Goal: Check status: Check status

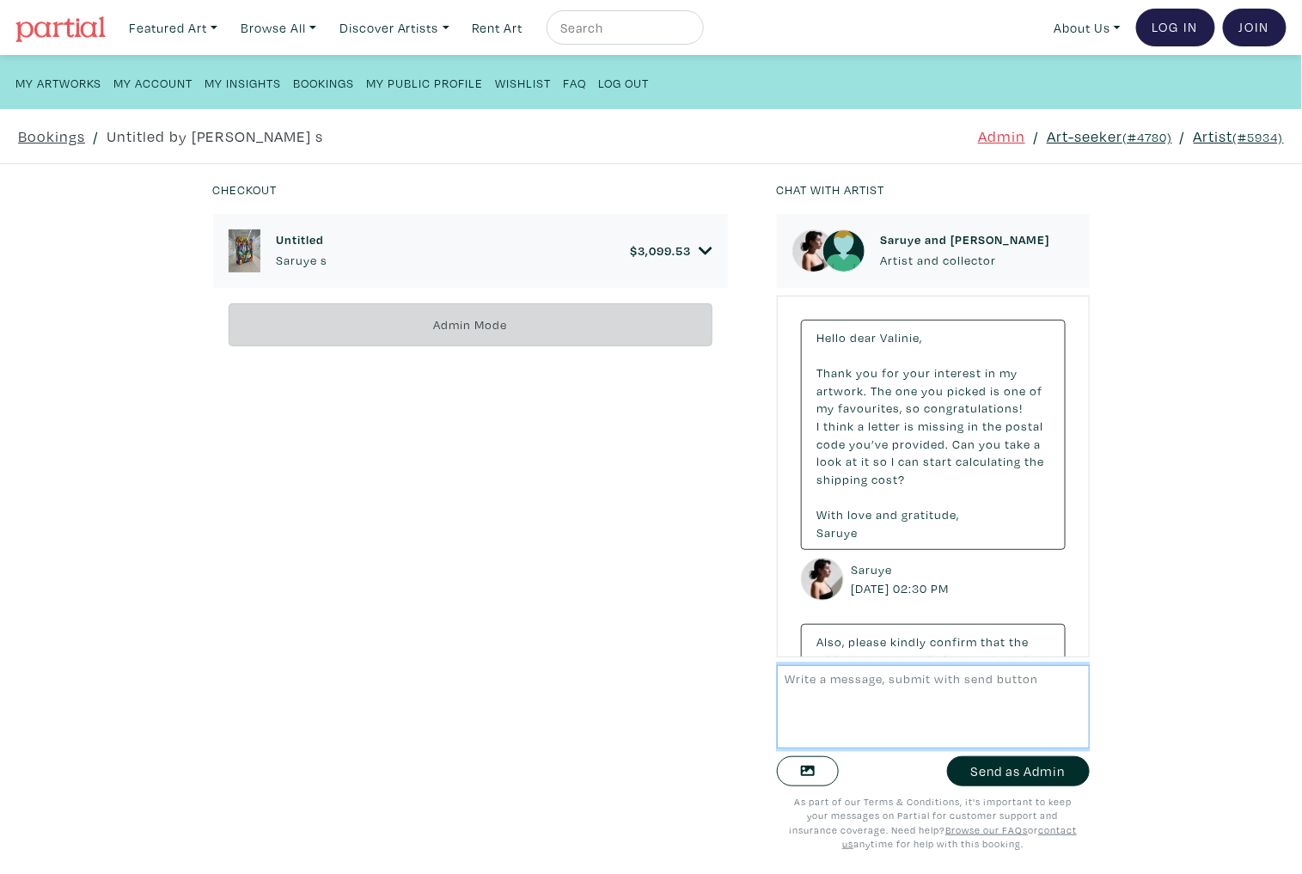
scroll to position [674, 0]
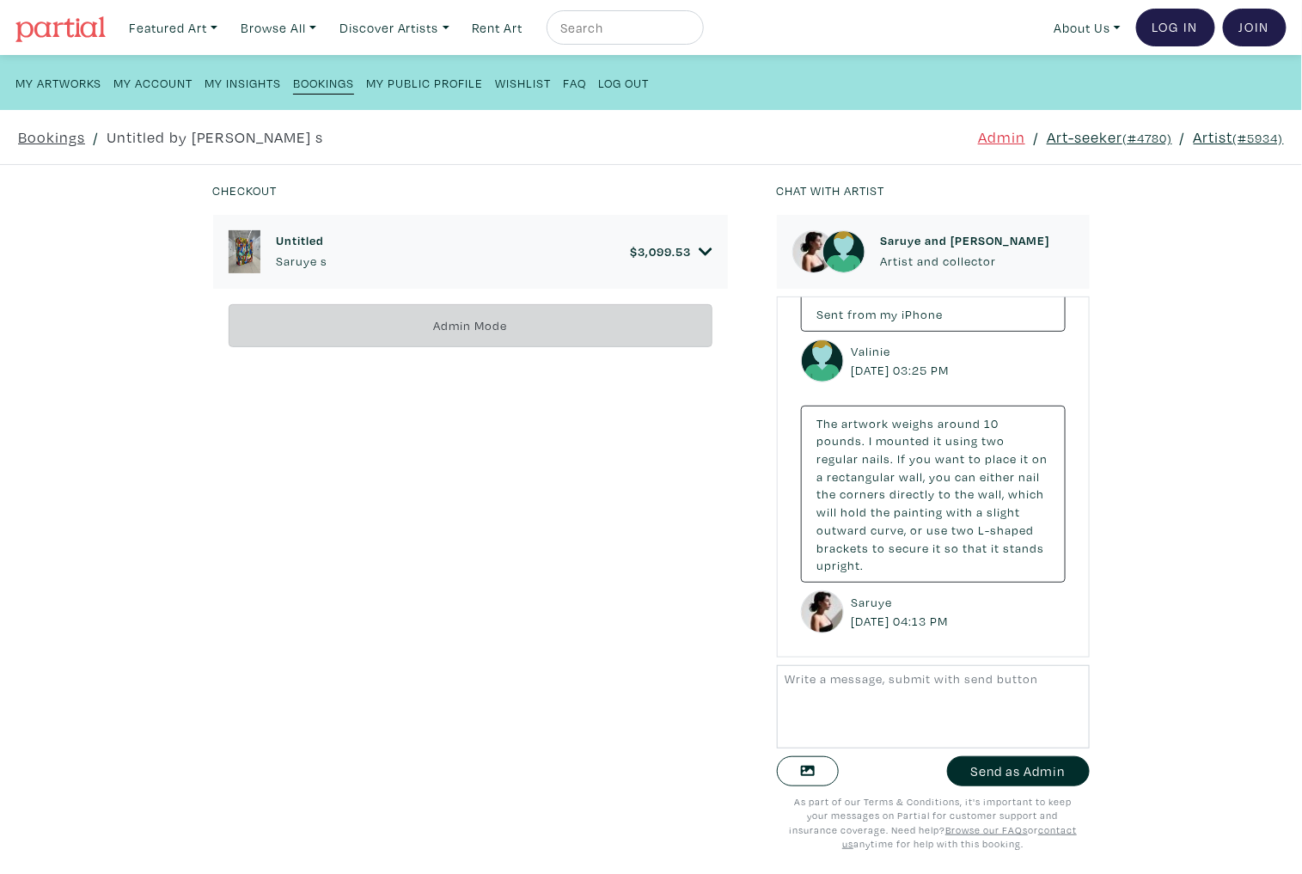
click at [1098, 138] on link "Art-seeker (#4780)" at bounding box center [1109, 136] width 125 height 23
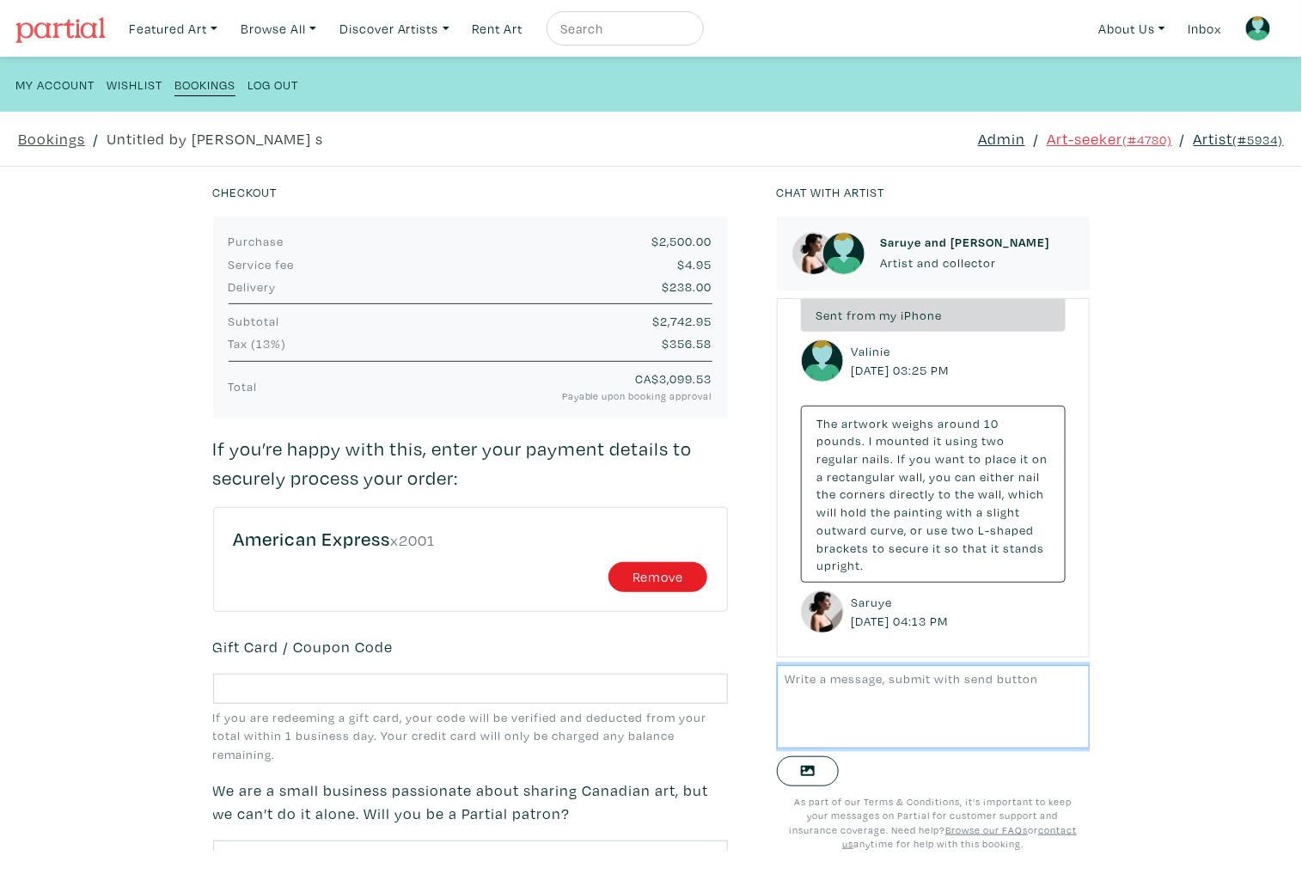
scroll to position [279, 0]
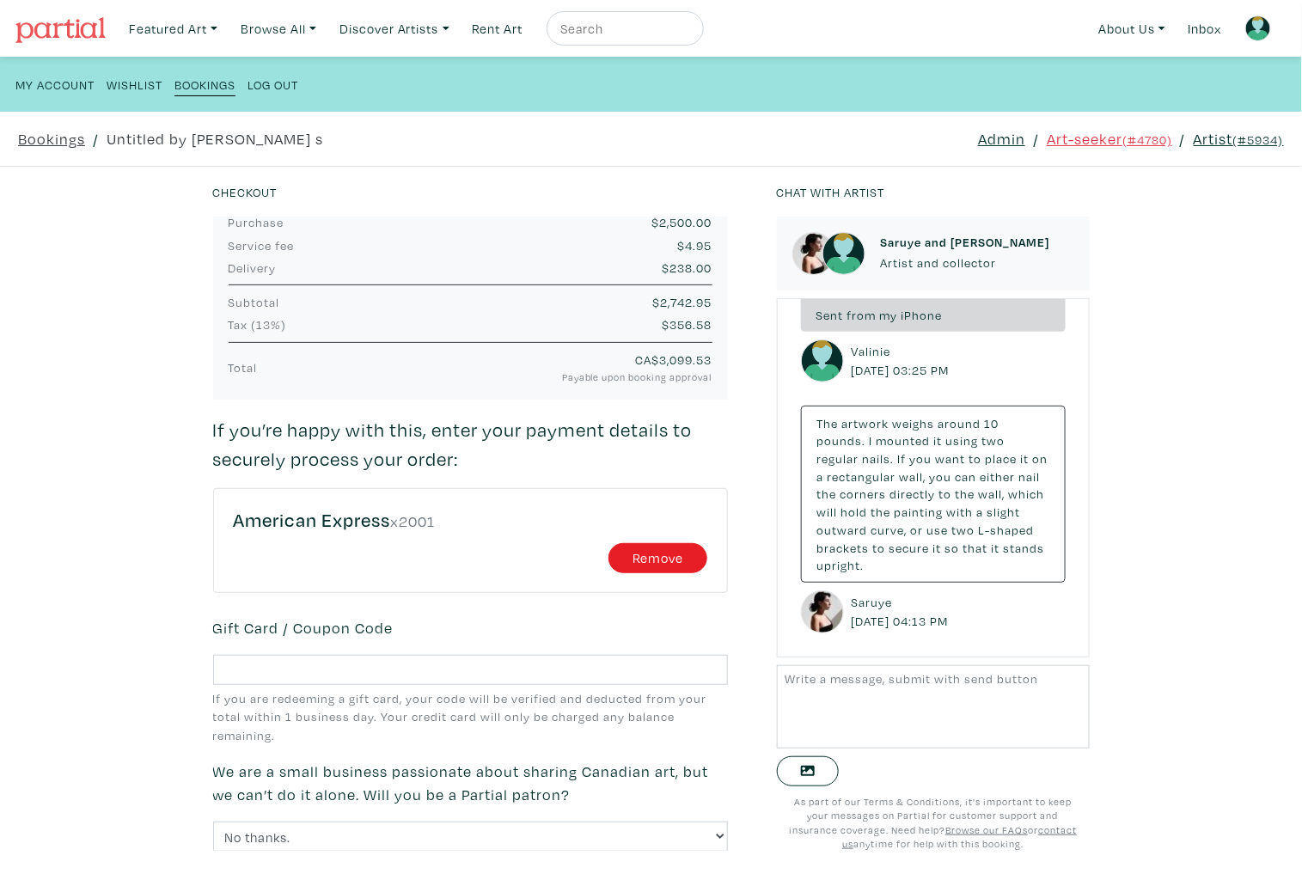
click at [1215, 138] on link "Artist (#5934)" at bounding box center [1239, 138] width 90 height 23
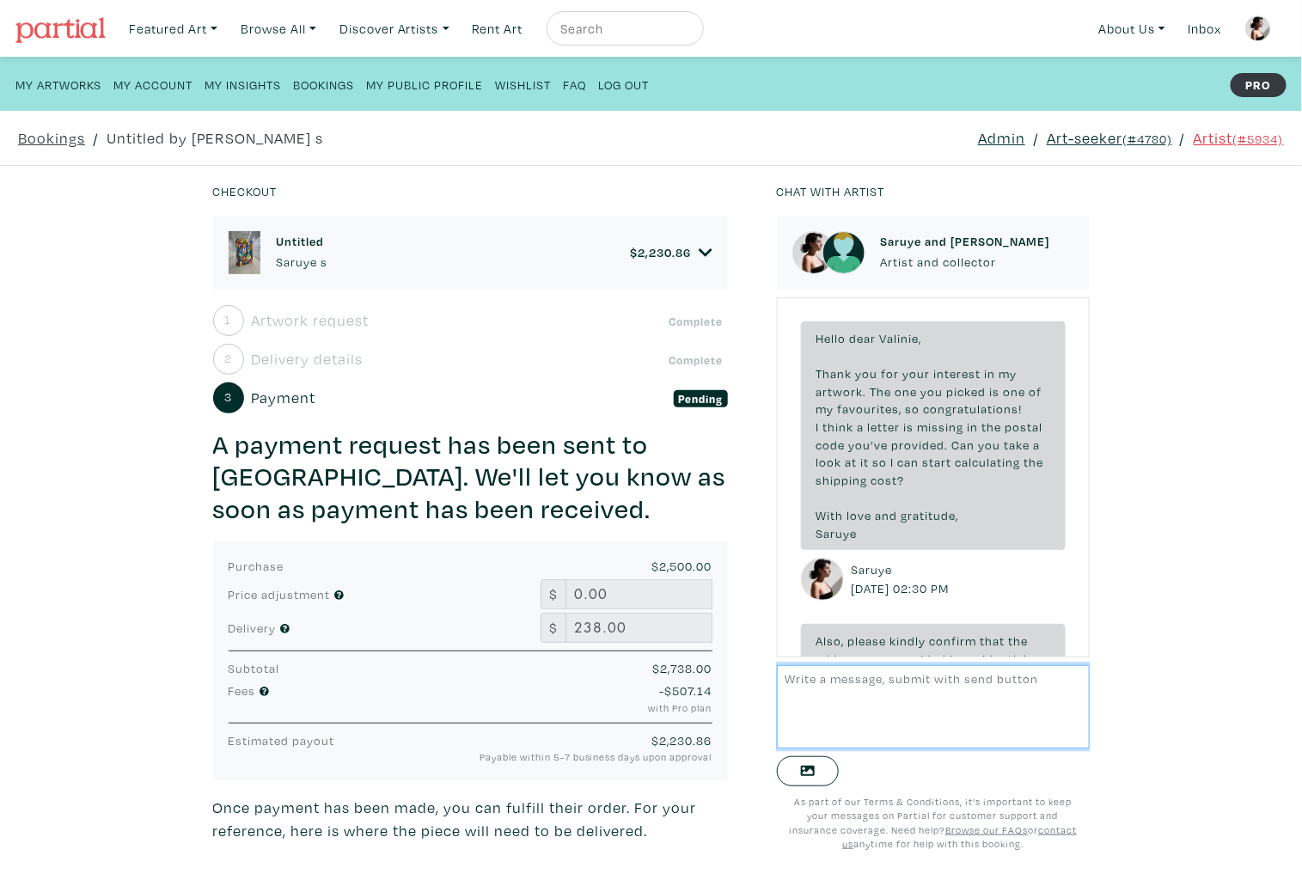
scroll to position [652, 0]
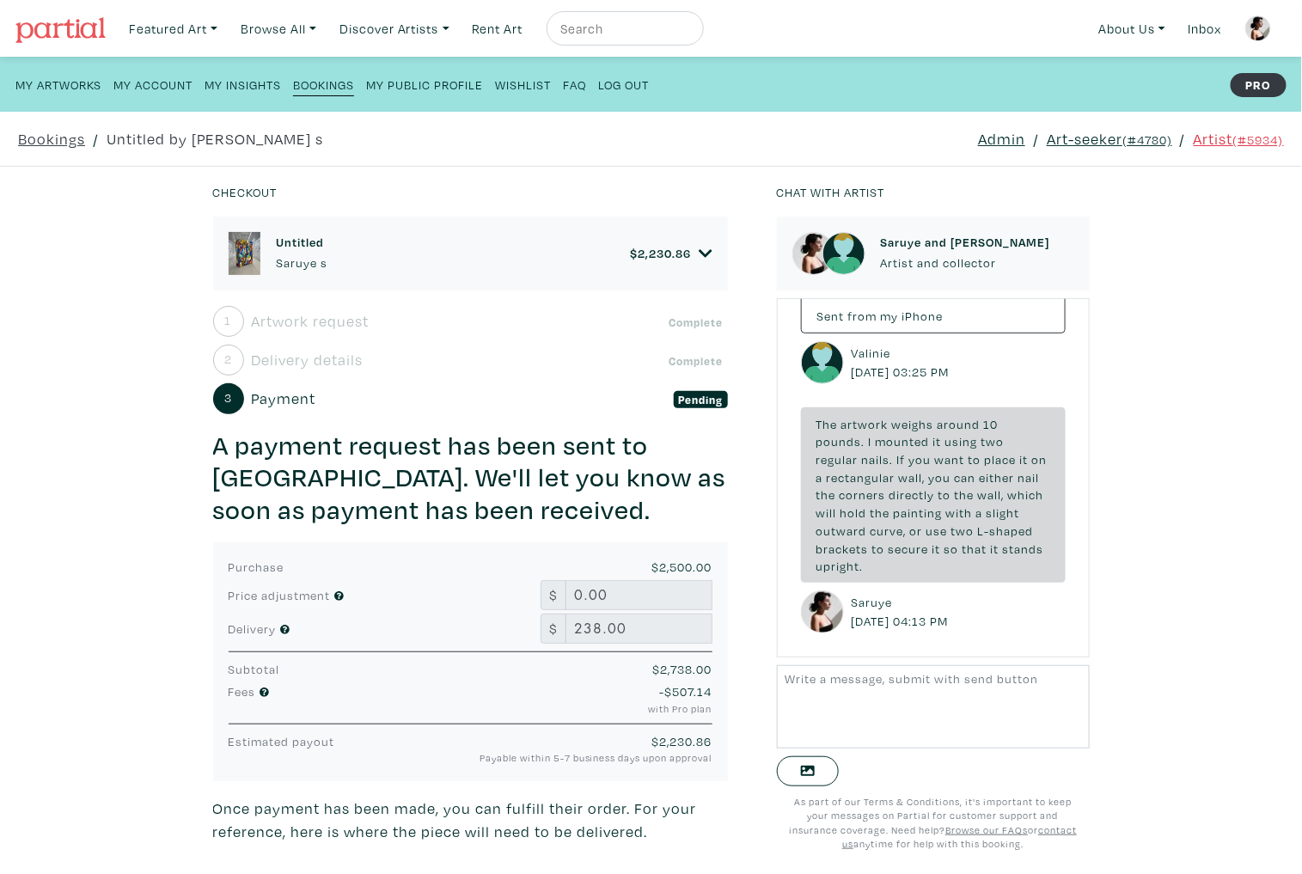
click at [1088, 140] on link "Art-seeker (#4780)" at bounding box center [1109, 138] width 125 height 23
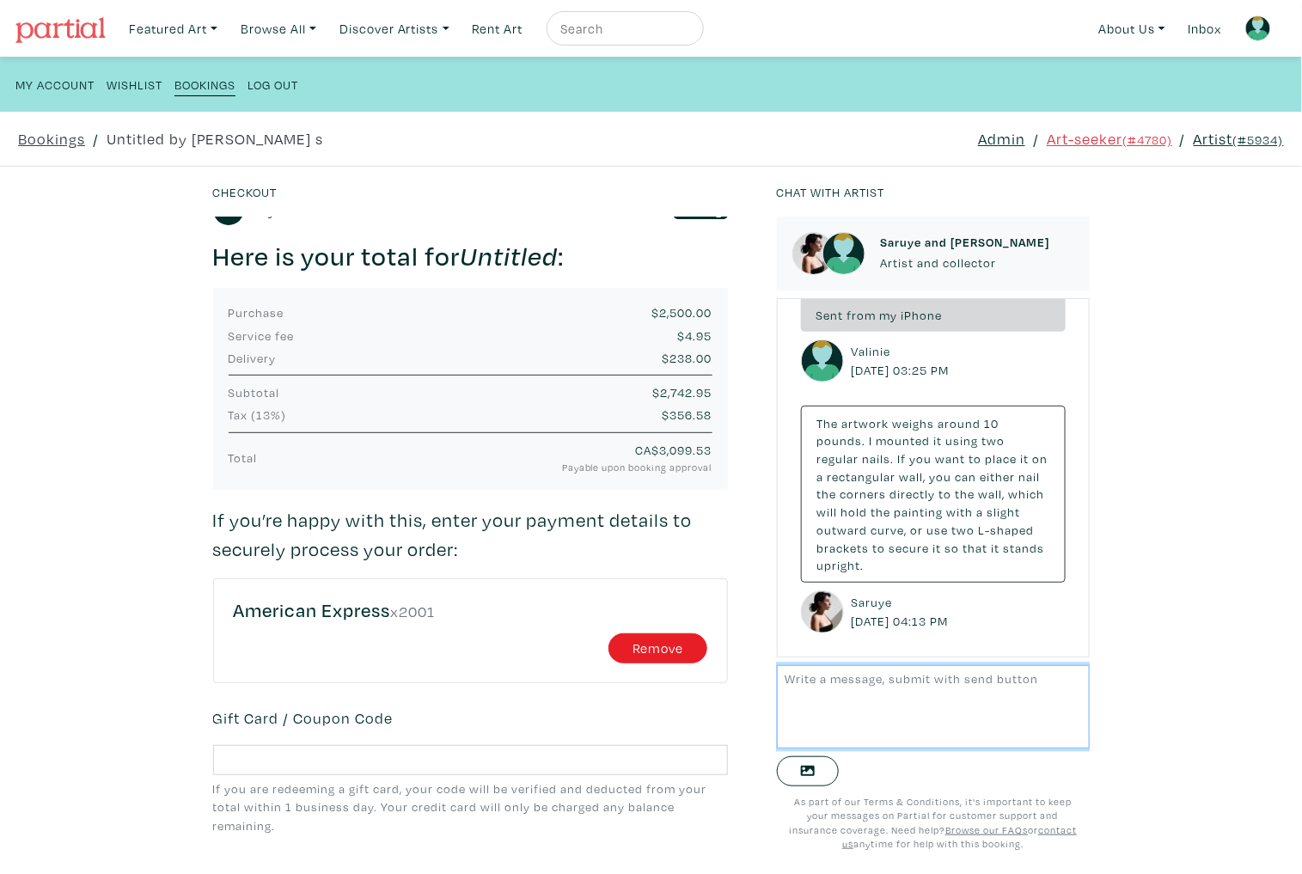
scroll to position [185, 0]
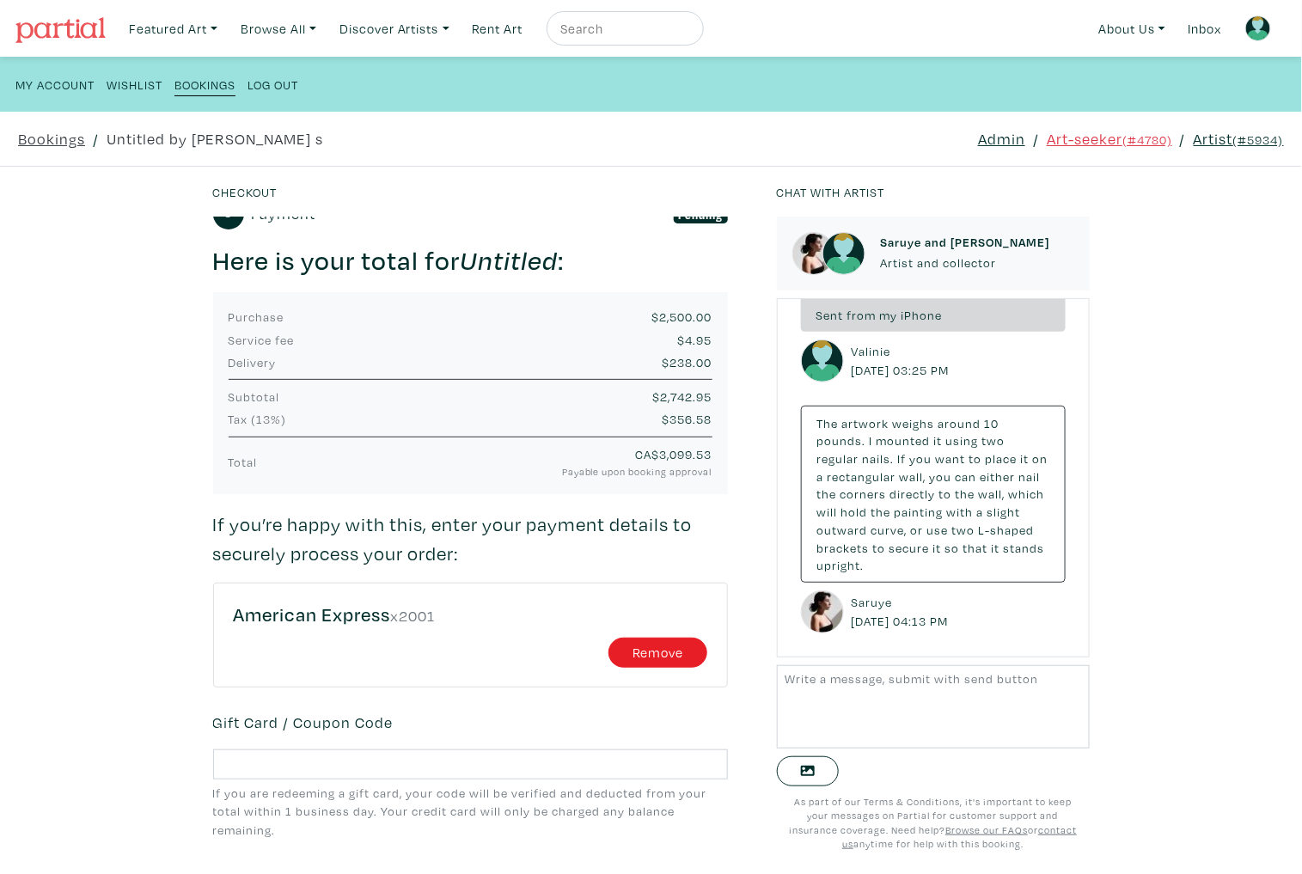
click at [1233, 140] on small "(#5934)" at bounding box center [1258, 140] width 51 height 16
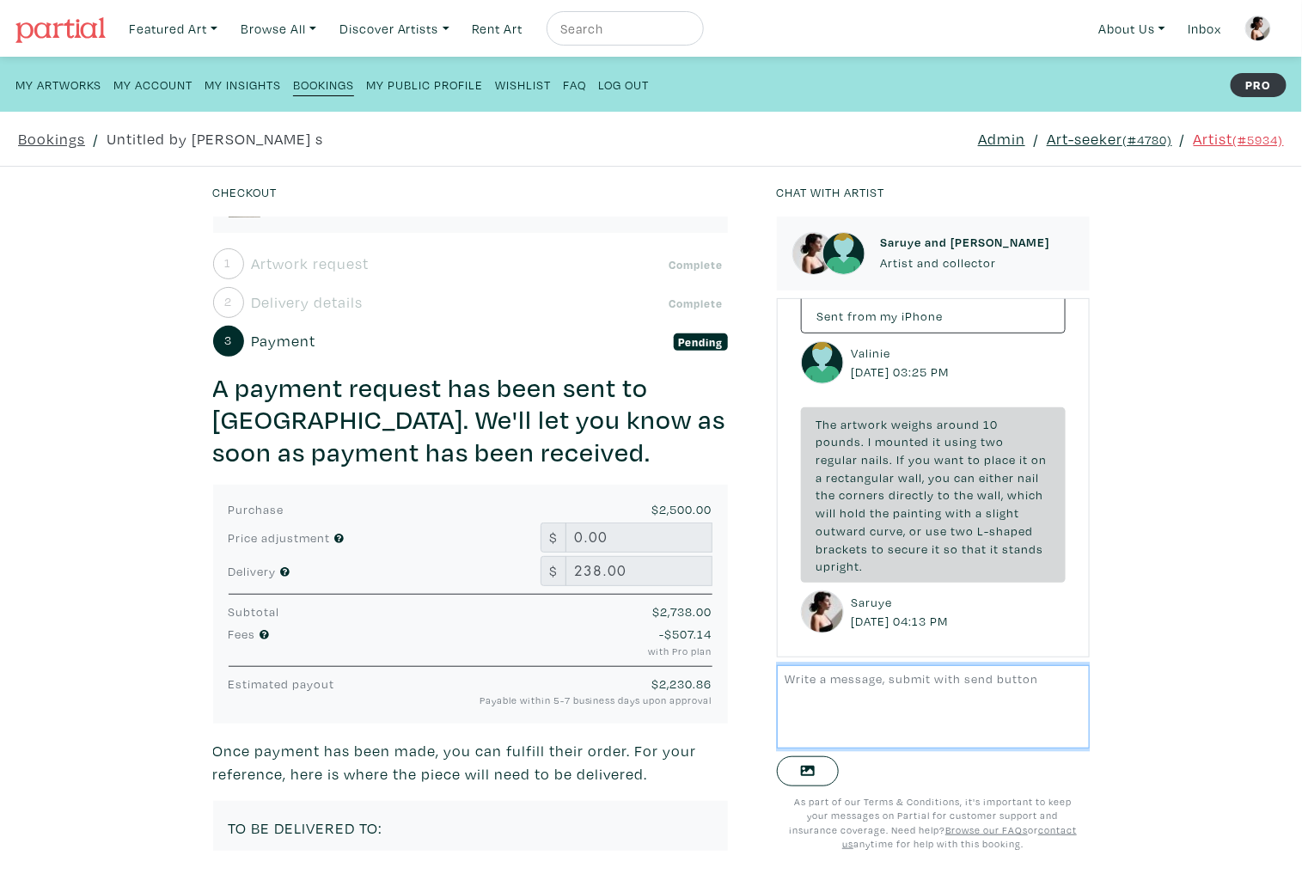
scroll to position [298, 0]
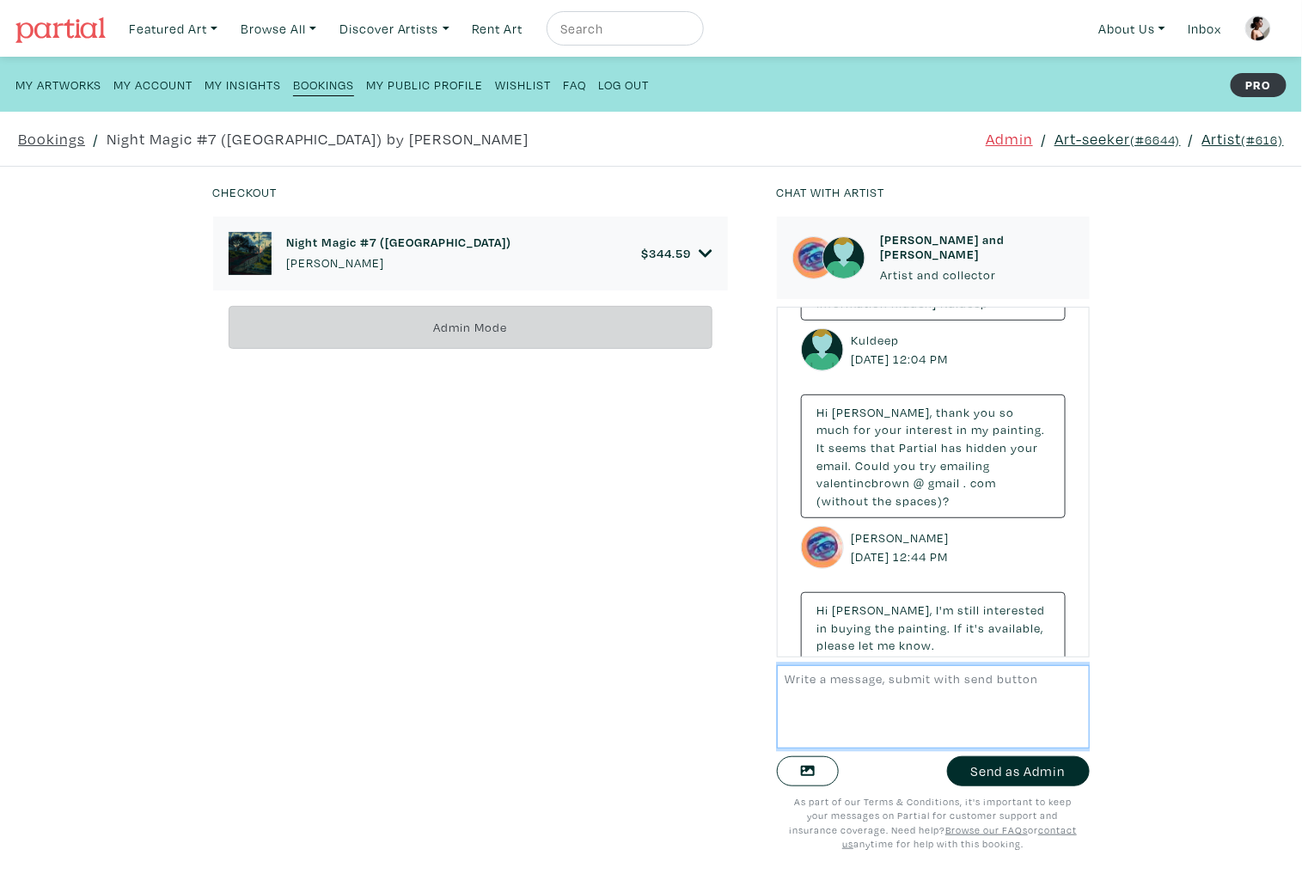
scroll to position [247, 0]
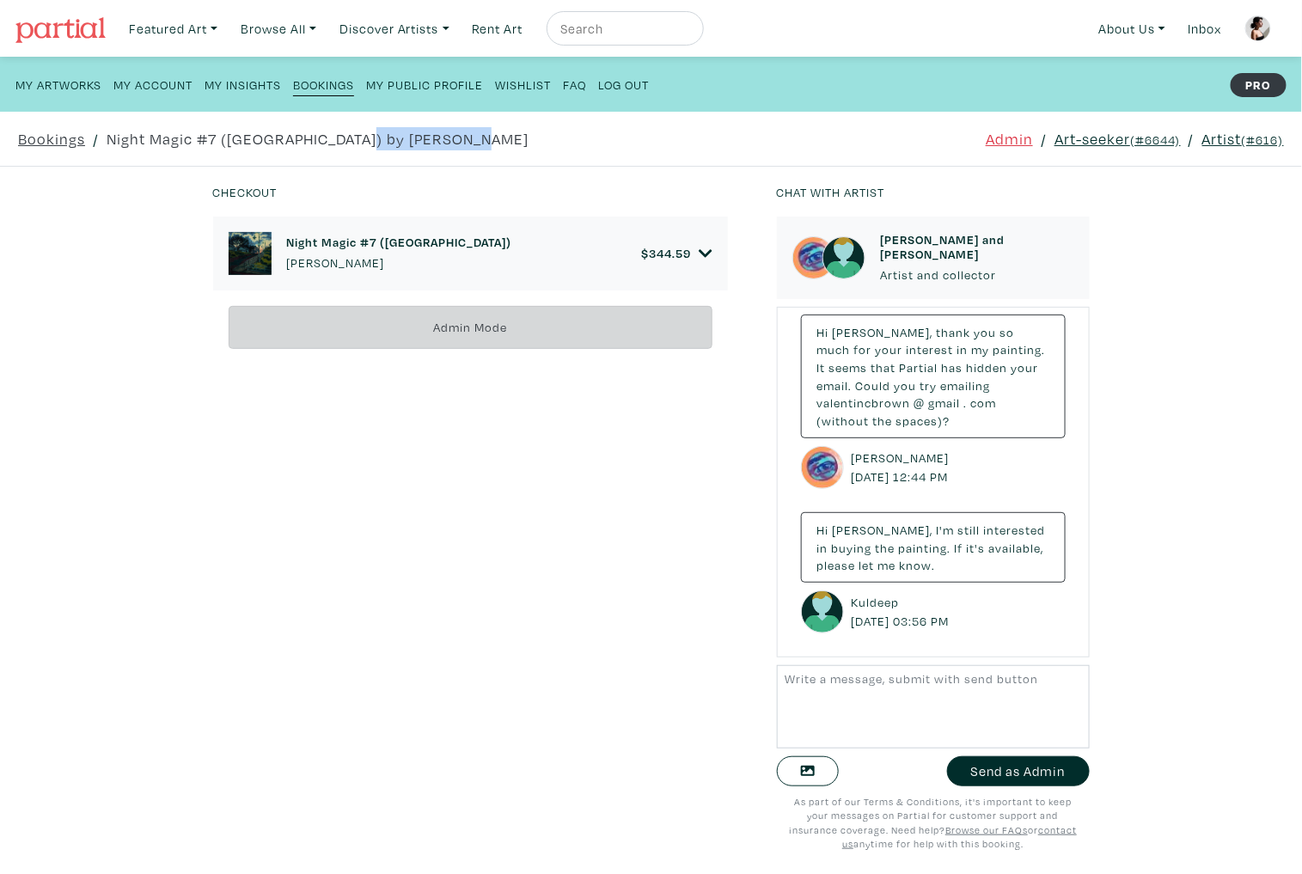
drag, startPoint x: 370, startPoint y: 136, endPoint x: 487, endPoint y: 135, distance: 117.8
click at [487, 135] on div "Bookings / Night Magic #7 (West Harbour) by Valentin Brown Admin / Art-seeker (…" at bounding box center [651, 139] width 1313 height 54
click at [488, 135] on div "Bookings / Night Magic #7 (West Harbour) by Valentin Brown Admin / Art-seeker (…" at bounding box center [651, 139] width 1313 height 54
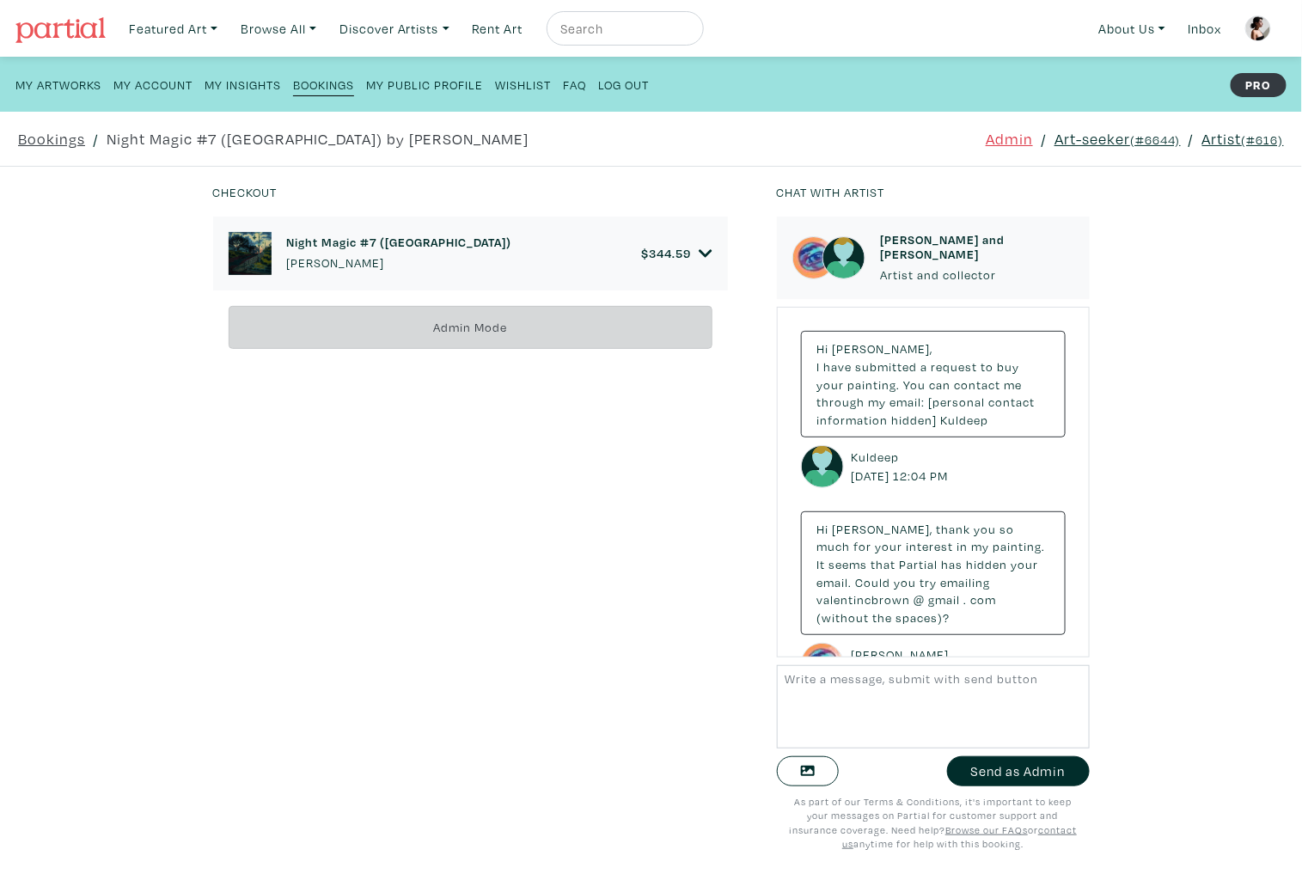
click at [554, 581] on div "Night Magic #7 (West Harbour) Valentin Brown $ 344.59 • Painting • acrylic and …" at bounding box center [482, 534] width 538 height 634
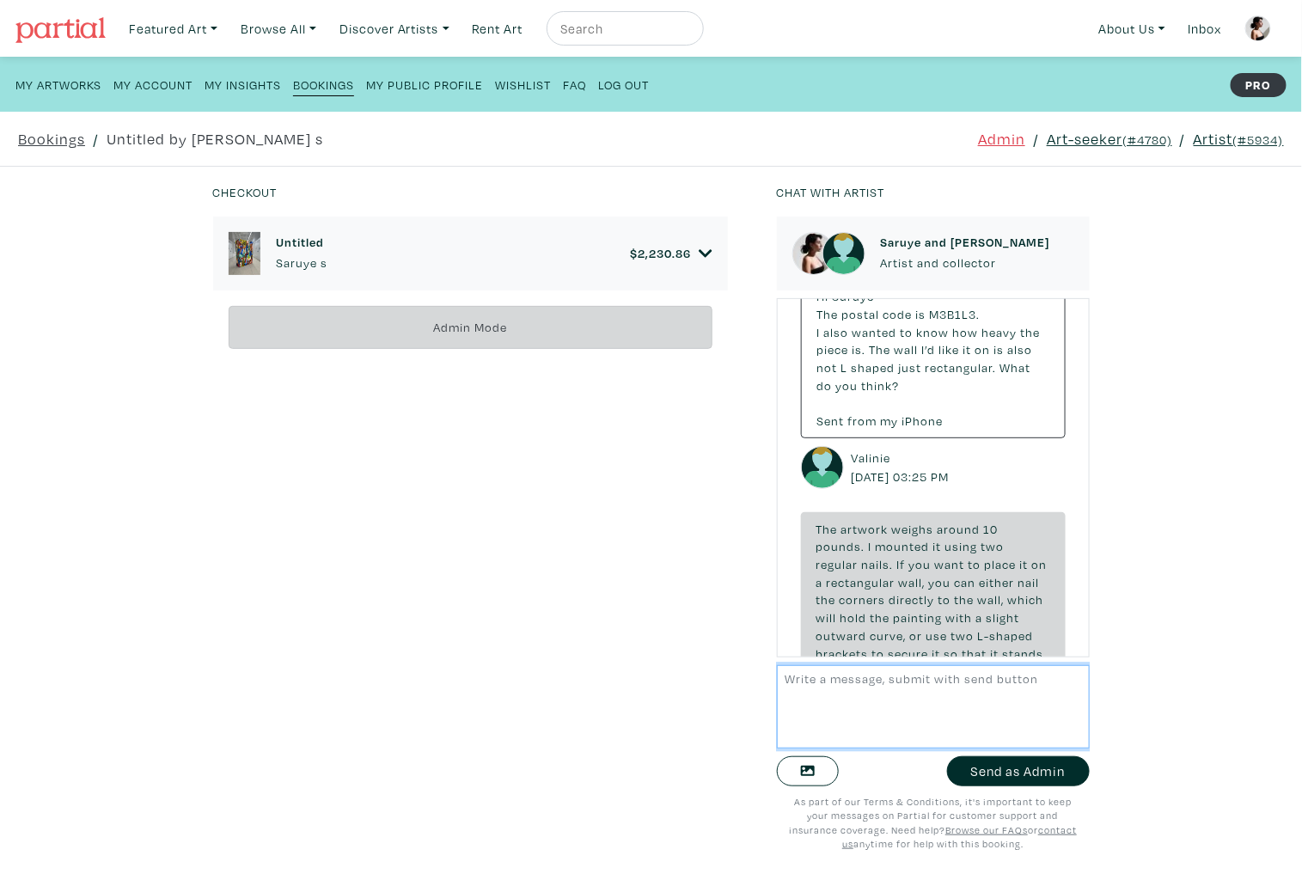
scroll to position [652, 0]
